Goal: Check status

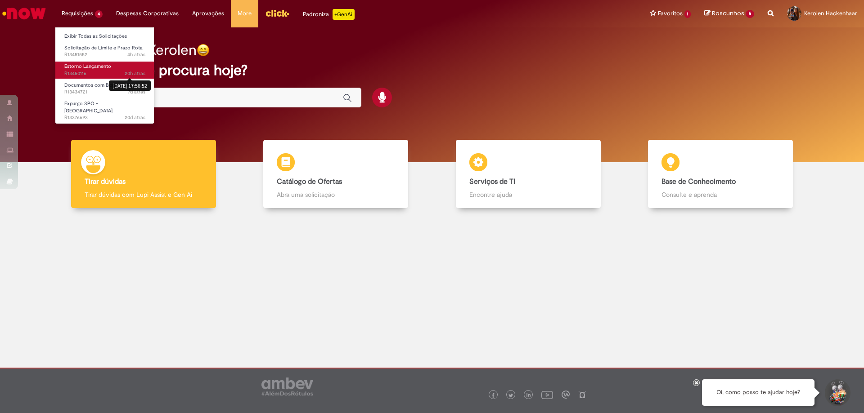
click at [128, 85] on div "[DATE] 17:56:52" at bounding box center [130, 86] width 42 height 10
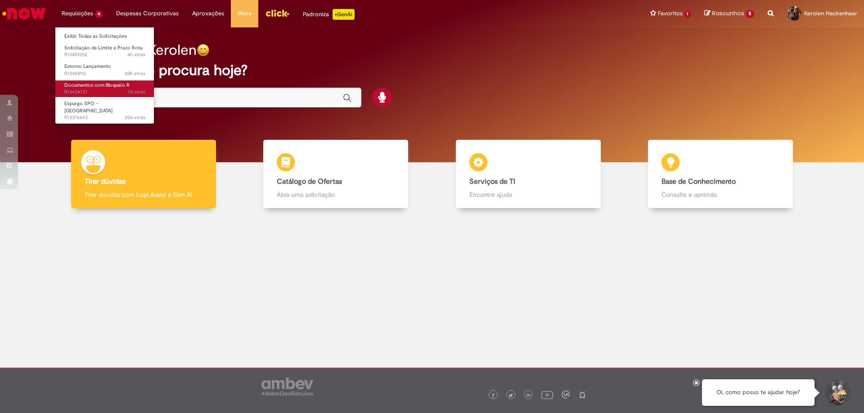
click at [95, 83] on span "Documentos com Bloqueio R" at bounding box center [96, 85] width 65 height 7
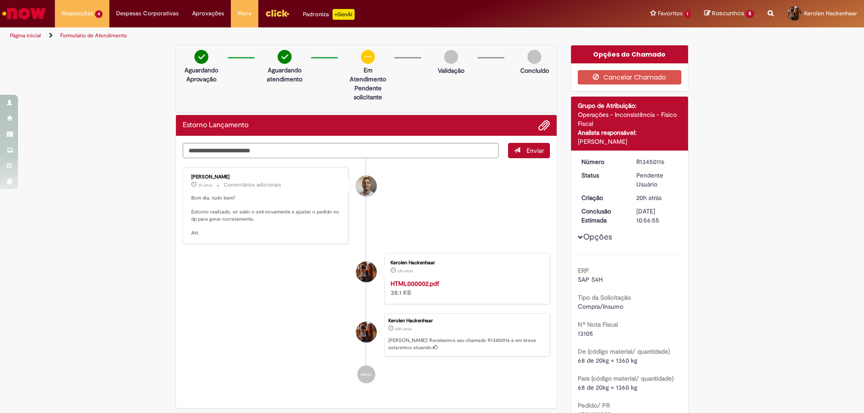
click at [423, 282] on strong "HTML000002.pdf" at bounding box center [414, 284] width 49 height 8
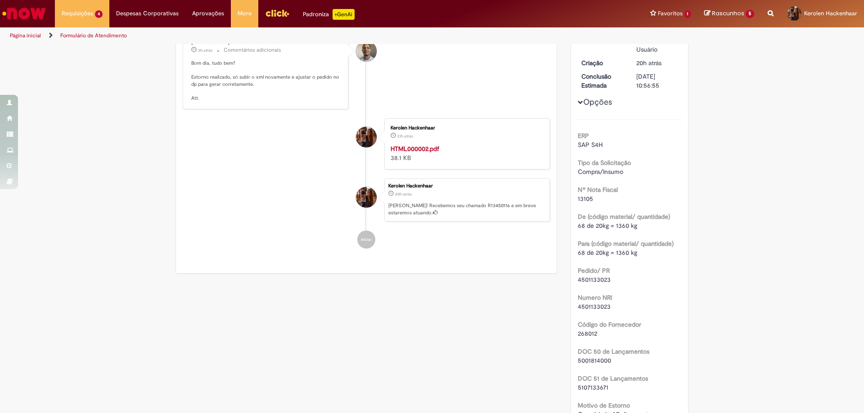
scroll to position [180, 0]
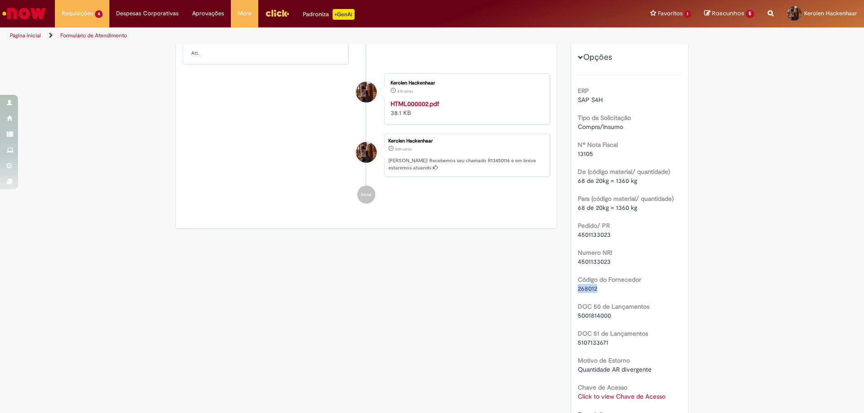
drag, startPoint x: 598, startPoint y: 289, endPoint x: 574, endPoint y: 290, distance: 23.9
click at [578, 290] on div "268012" at bounding box center [630, 288] width 104 height 9
copy span "268012"
